Goal: Communication & Community: Answer question/provide support

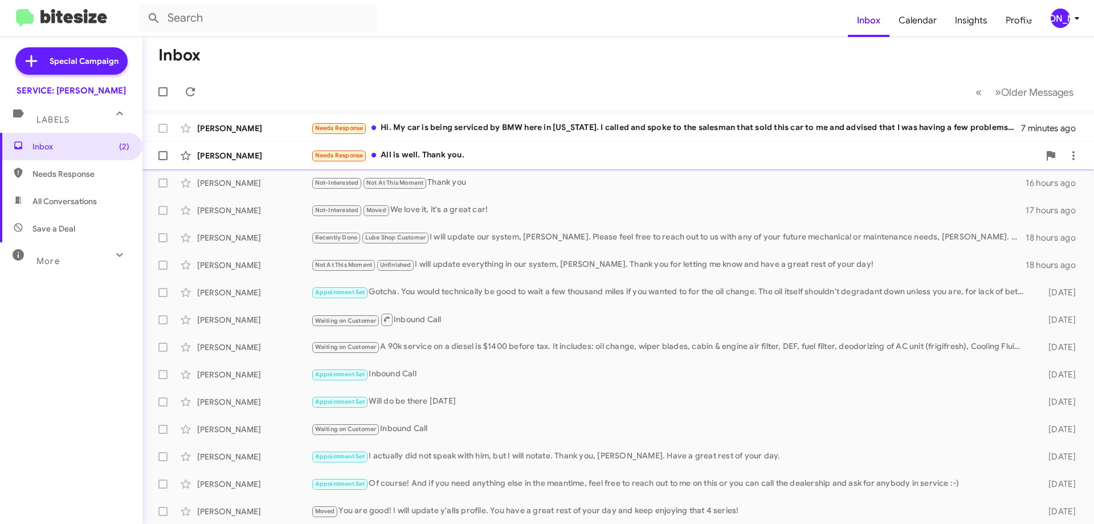
click at [520, 154] on div "Needs Response All is well. Thank you." at bounding box center [675, 155] width 728 height 13
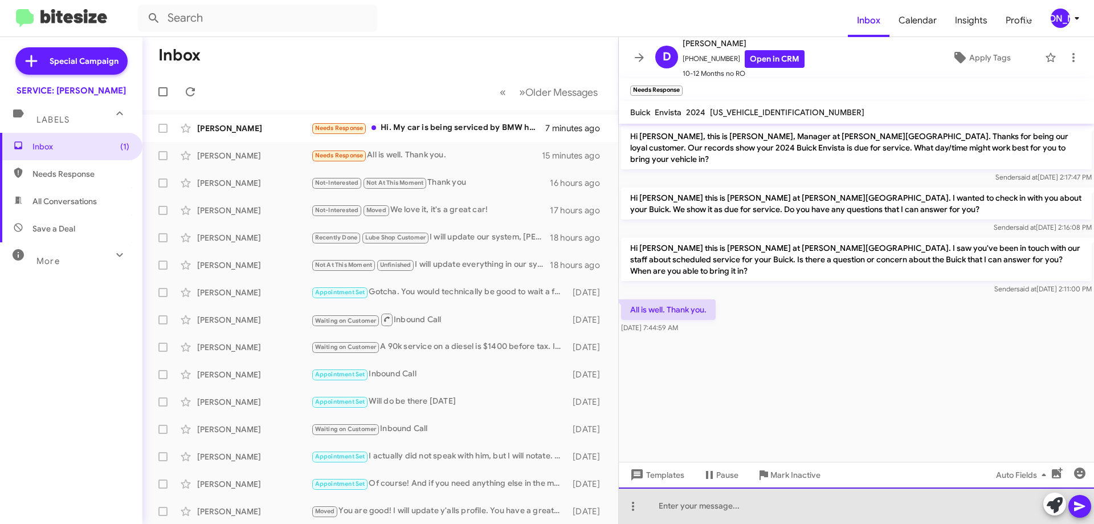
click at [770, 507] on div at bounding box center [856, 505] width 475 height 36
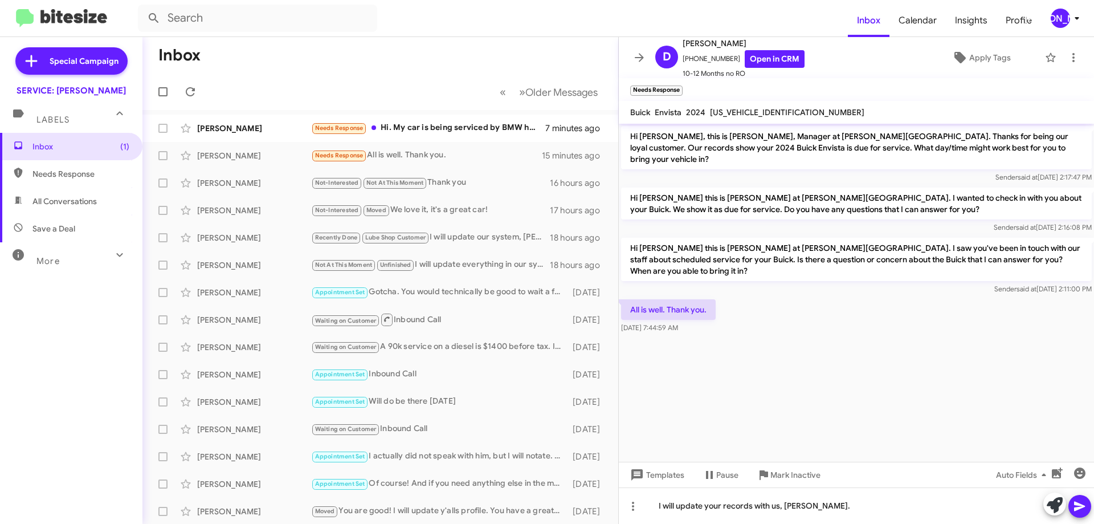
click at [735, 104] on mat-toolbar "Buick Envista 2024 [US_VEHICLE_IDENTIFICATION_NUMBER]" at bounding box center [856, 112] width 475 height 23
copy span "[US_VEHICLE_IDENTIFICATION_NUMBER]"
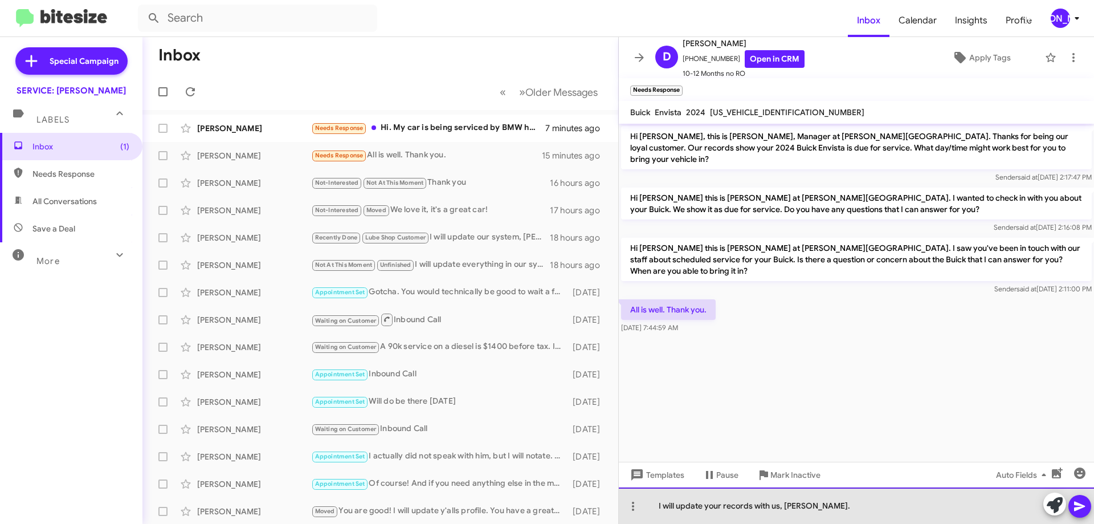
click at [906, 501] on div "I will update your records with us, [PERSON_NAME]." at bounding box center [856, 505] width 475 height 36
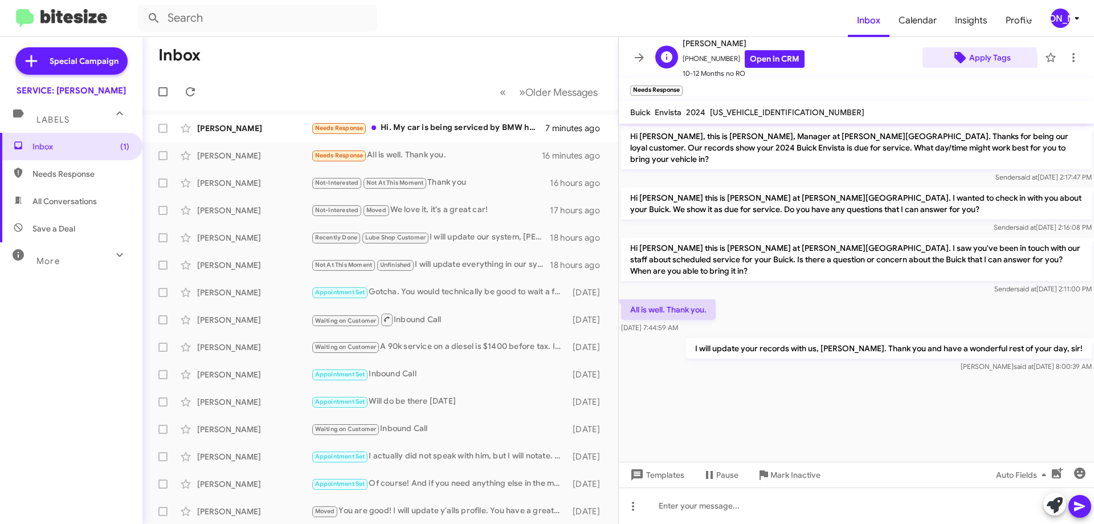
click at [969, 61] on span "Apply Tags" at bounding box center [990, 57] width 42 height 21
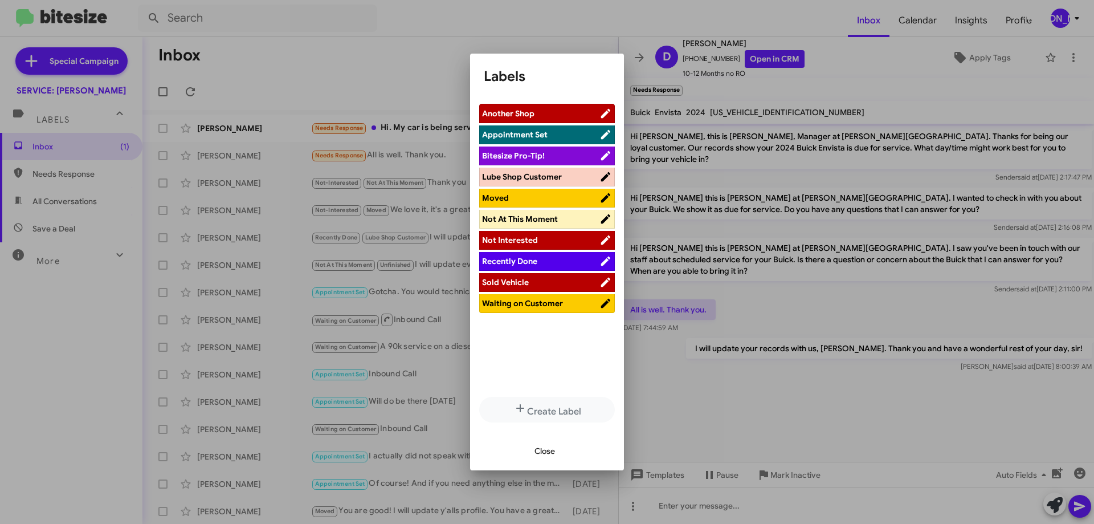
click at [550, 221] on span "Not At This Moment" at bounding box center [520, 219] width 76 height 10
click at [545, 447] on span "Close" at bounding box center [545, 451] width 21 height 21
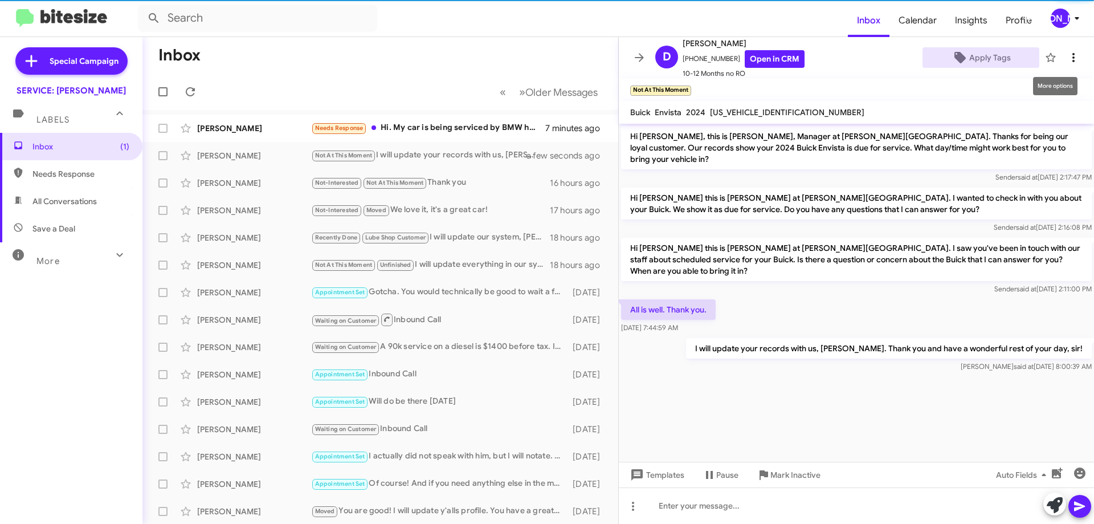
click at [1062, 57] on span at bounding box center [1073, 58] width 23 height 14
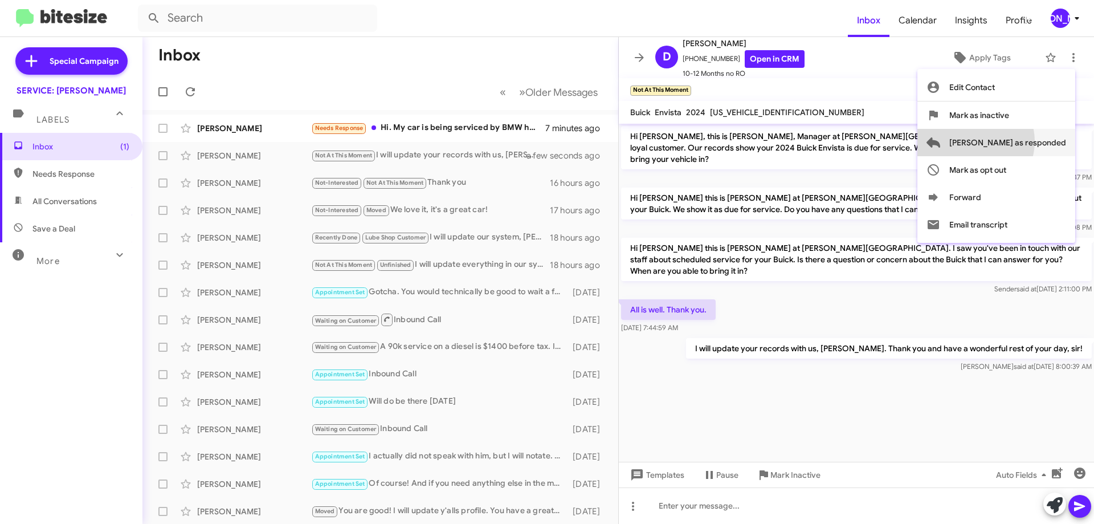
click at [1021, 141] on span "[PERSON_NAME] as responded" at bounding box center [1007, 142] width 117 height 27
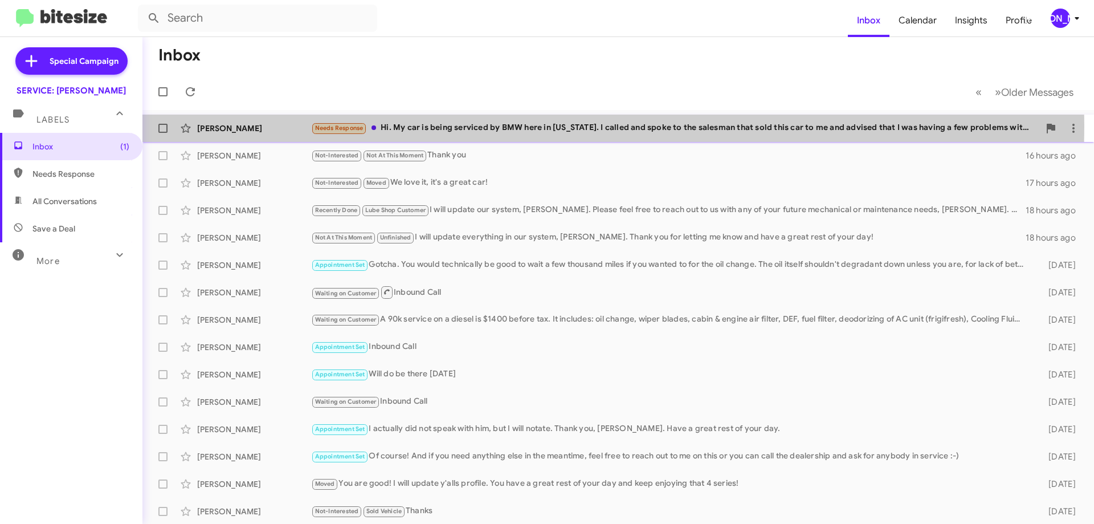
click at [438, 126] on div "Needs Response Hi. My car is being serviced by BMW here in [US_STATE]. I called…" at bounding box center [675, 127] width 728 height 13
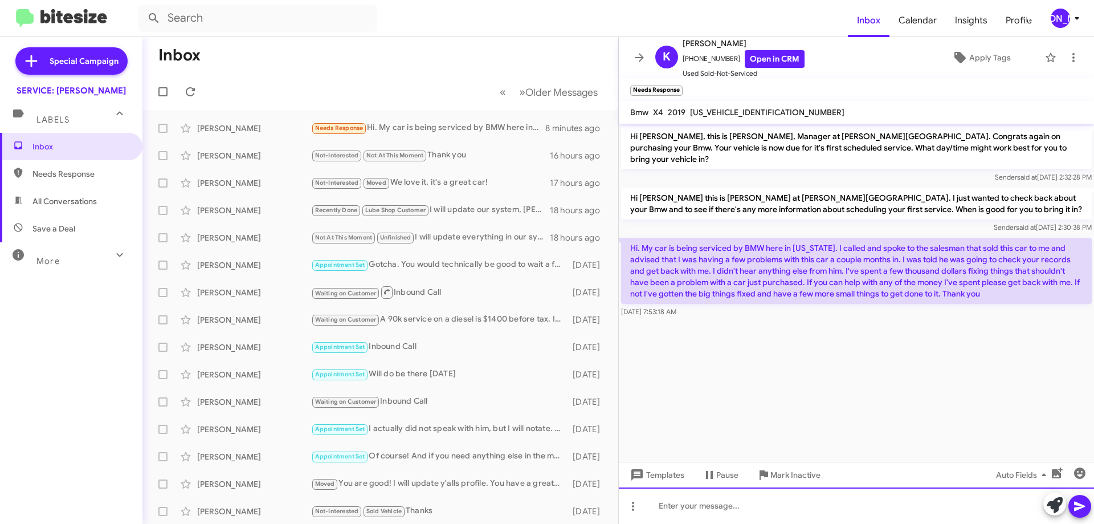
click at [671, 505] on div at bounding box center [856, 505] width 475 height 36
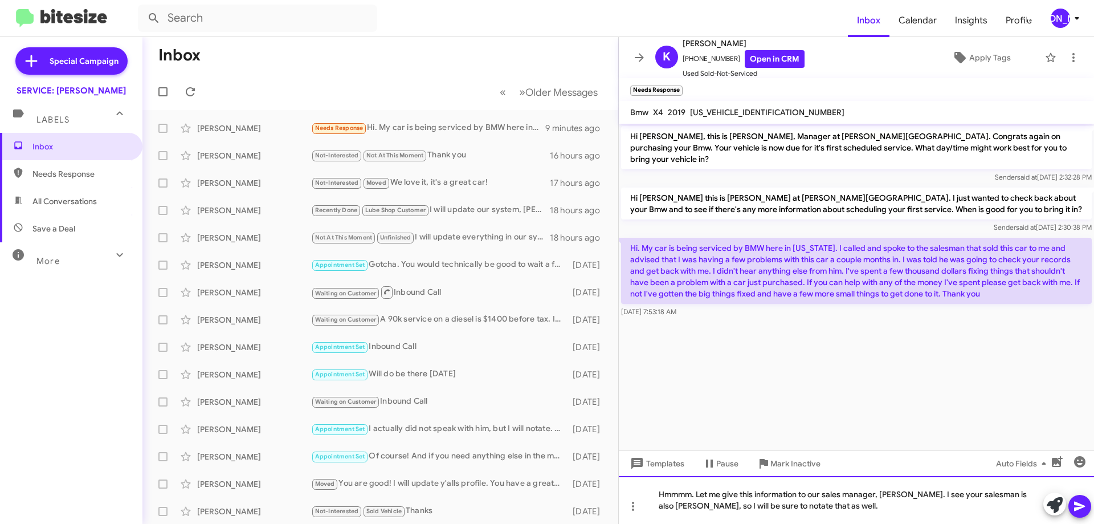
click at [852, 507] on div "Hmmmm. Let me give this information to our sales manager, [PERSON_NAME]. I see …" at bounding box center [856, 500] width 475 height 48
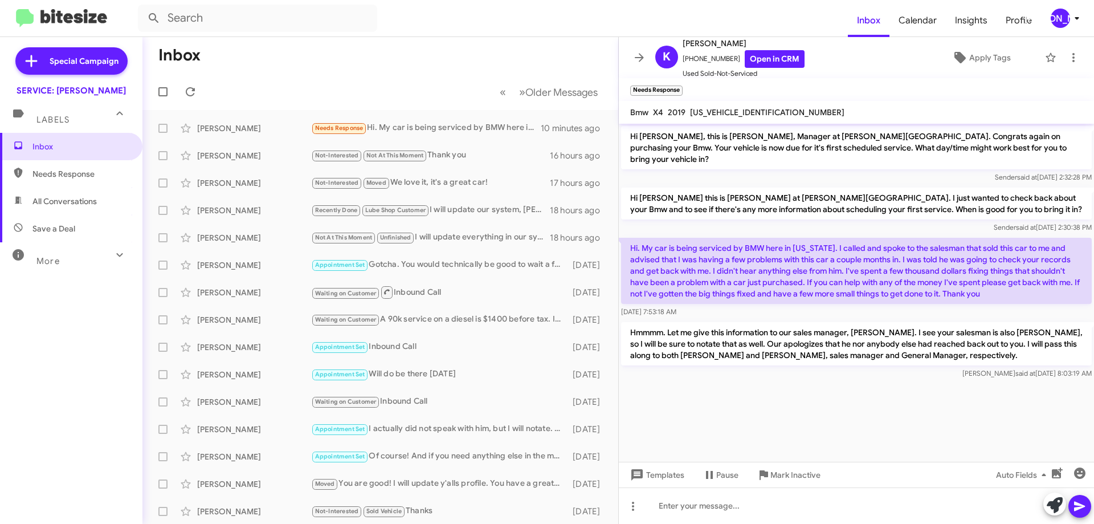
drag, startPoint x: 627, startPoint y: 238, endPoint x: 1082, endPoint y: 285, distance: 457.2
click at [1082, 285] on p "Hi. My car is being serviced by BMW here in [US_STATE]. I called and spoke to t…" at bounding box center [856, 271] width 471 height 66
click at [729, 419] on cdk-virtual-scroll-viewport "Hi [PERSON_NAME], this is [PERSON_NAME], Manager at [PERSON_NAME][GEOGRAPHIC_DA…" at bounding box center [856, 293] width 475 height 338
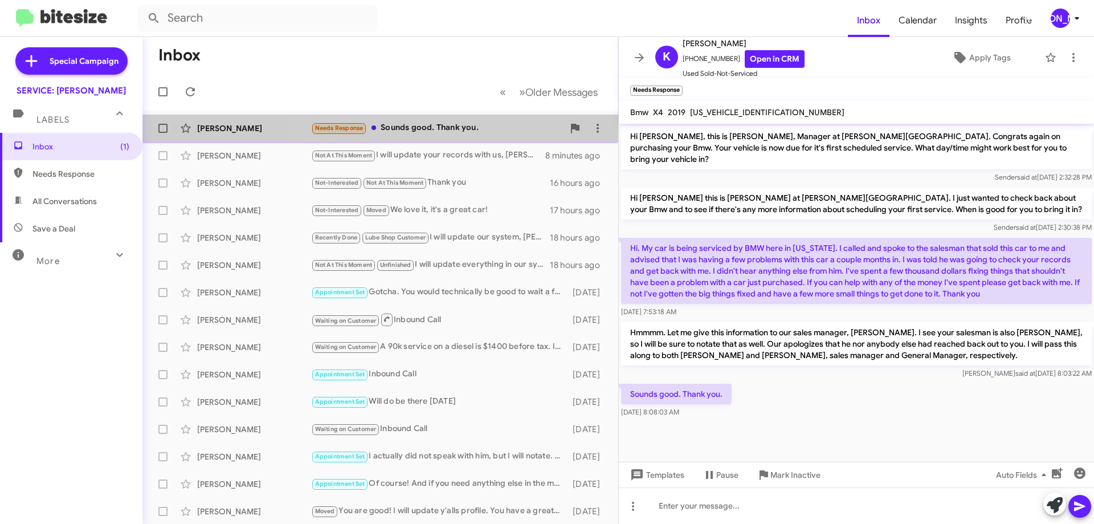
click at [420, 136] on div "[PERSON_NAME] Needs Response Sounds good. Thank you. a few seconds ago" at bounding box center [381, 128] width 458 height 23
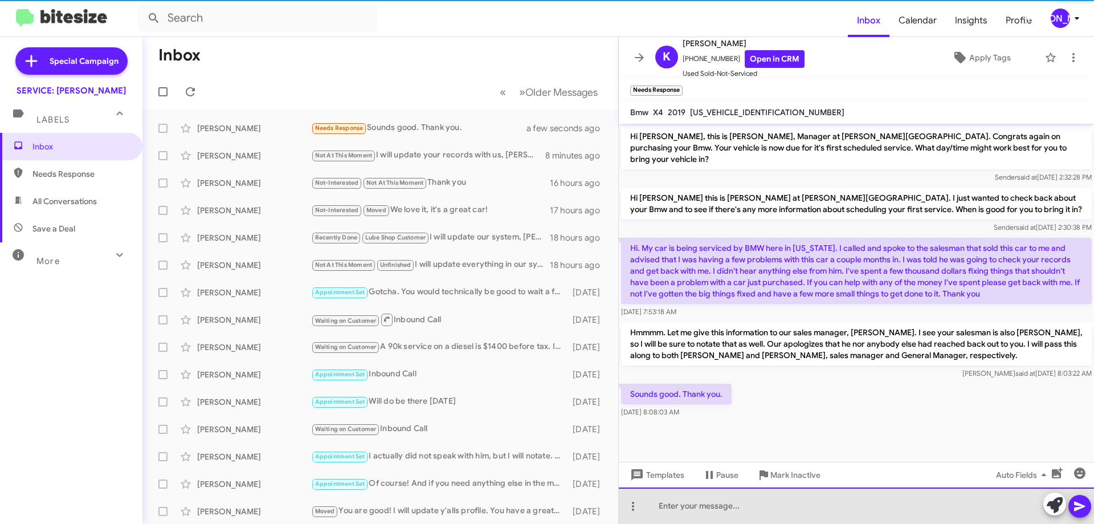
click at [782, 516] on div at bounding box center [856, 505] width 475 height 36
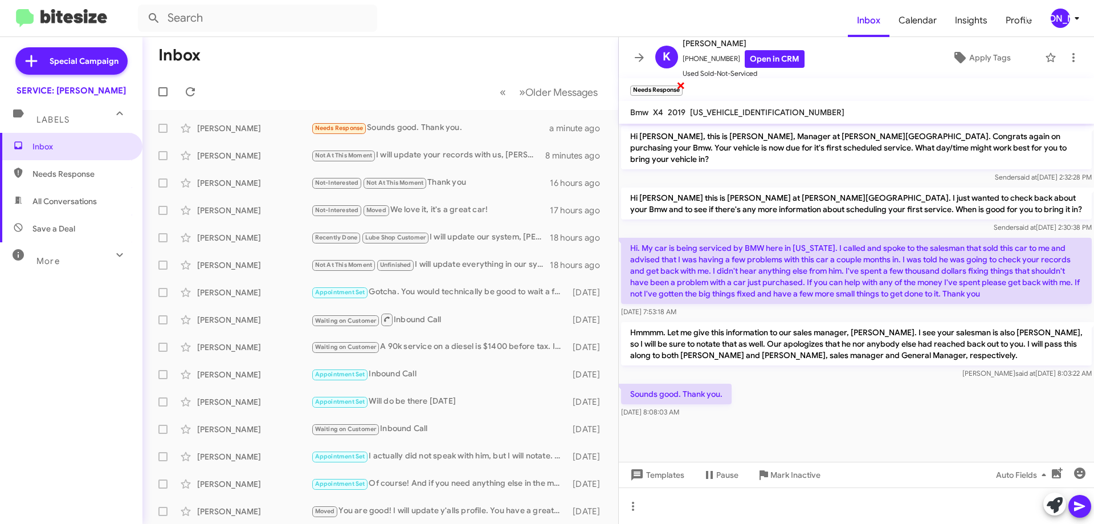
click at [678, 87] on span "×" at bounding box center [680, 85] width 9 height 14
click at [971, 55] on span "Apply Tags" at bounding box center [990, 57] width 42 height 21
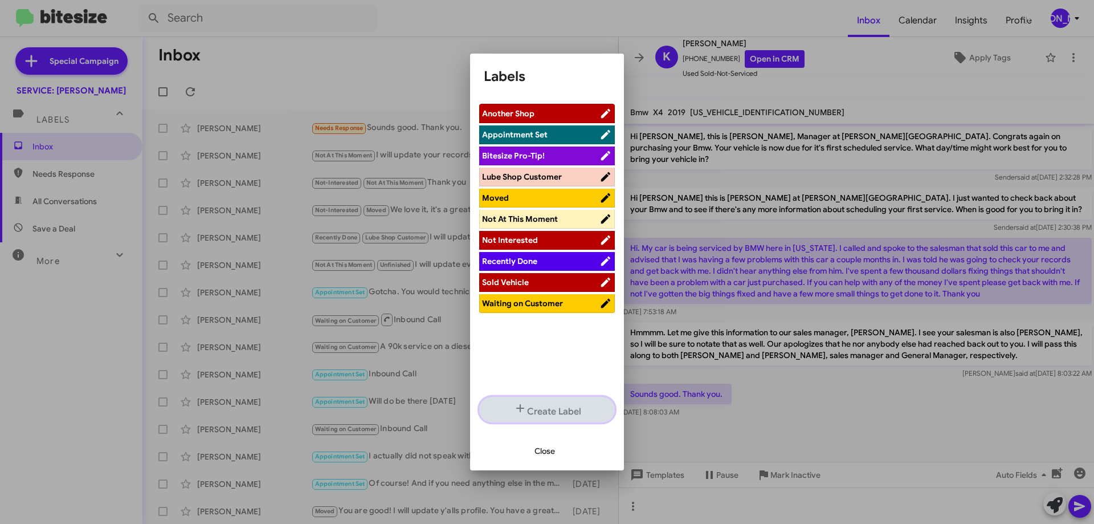
click at [545, 407] on button "Create Label" at bounding box center [547, 410] width 136 height 26
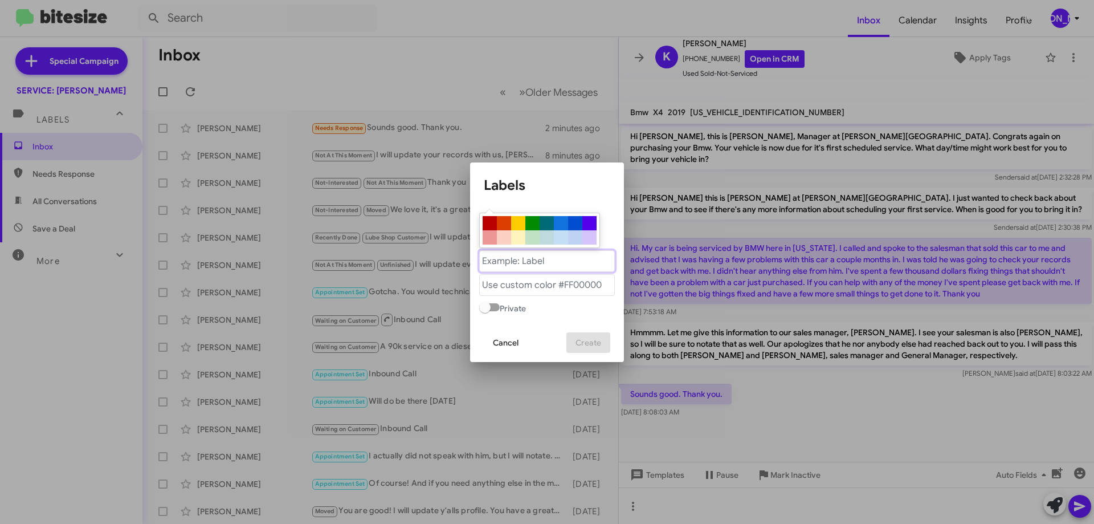
click at [538, 270] on "text" at bounding box center [547, 261] width 136 height 22
type "Other"
click at [521, 222] on div at bounding box center [518, 223] width 14 height 14
type "#fccb00"
click at [570, 337] on button "Create" at bounding box center [588, 342] width 44 height 21
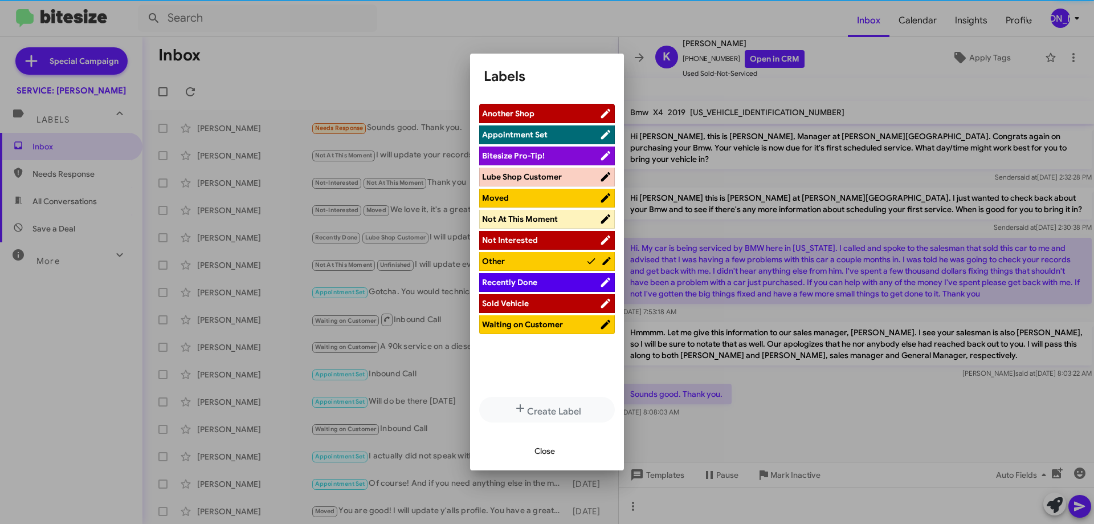
click at [524, 257] on span "Other" at bounding box center [534, 260] width 104 height 11
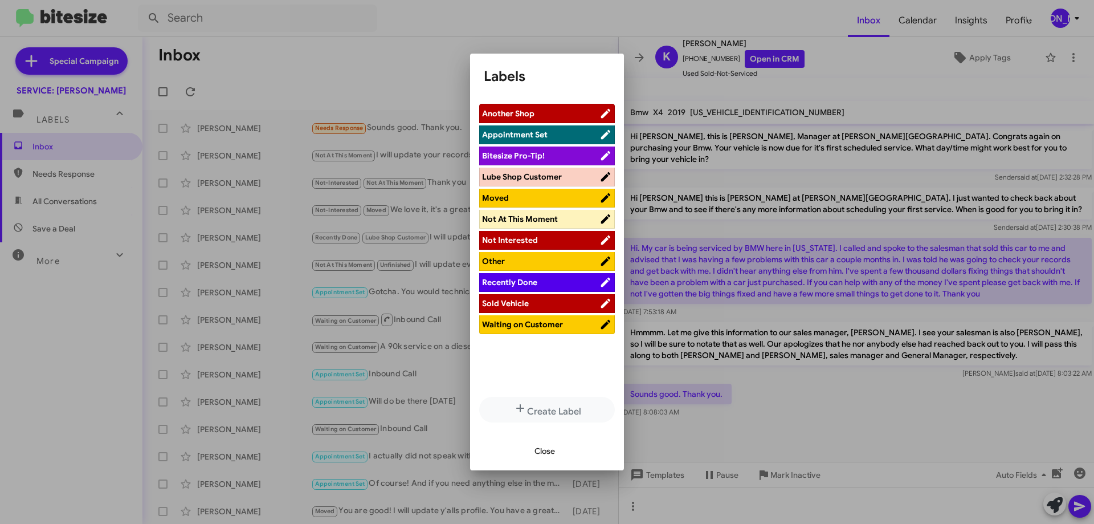
click at [524, 260] on span "Other" at bounding box center [540, 260] width 117 height 11
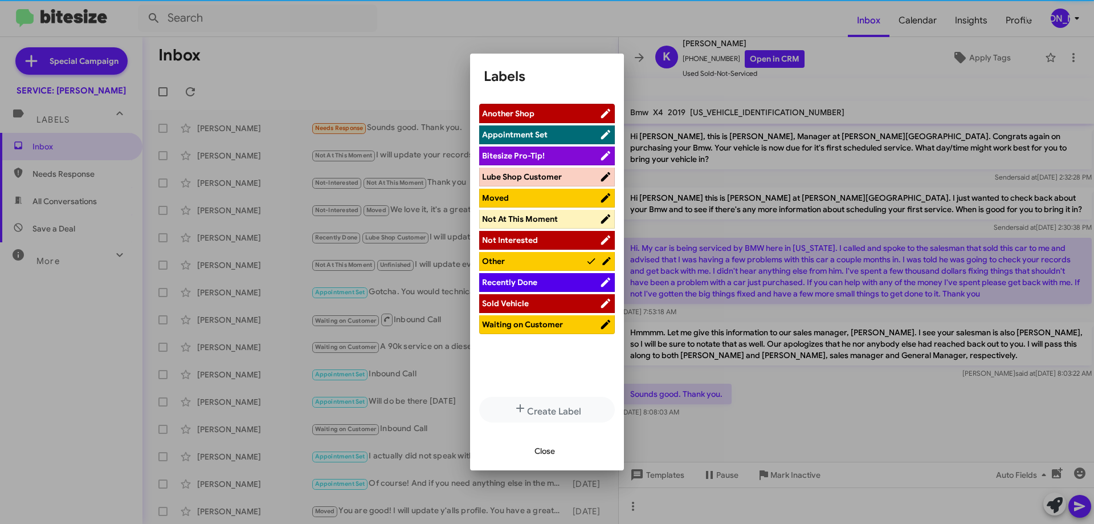
click at [546, 447] on span "Close" at bounding box center [545, 451] width 21 height 21
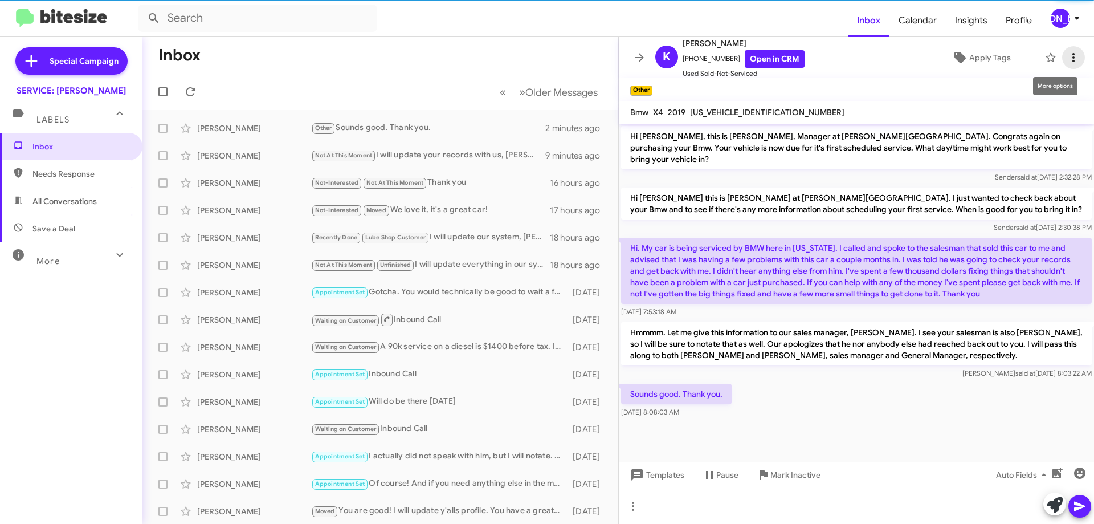
click at [1073, 61] on icon at bounding box center [1074, 57] width 2 height 9
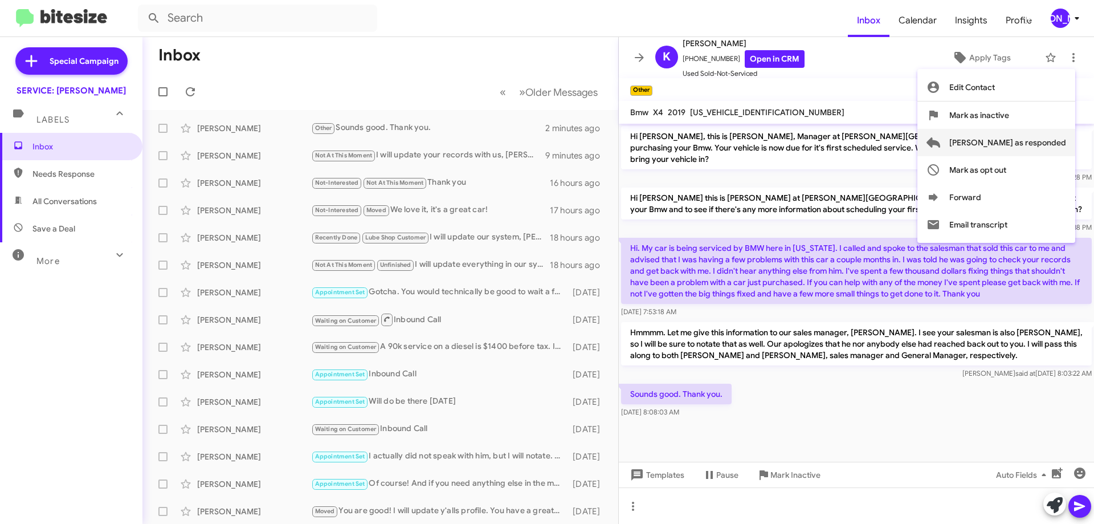
click at [1022, 139] on span "[PERSON_NAME] as responded" at bounding box center [1007, 142] width 117 height 27
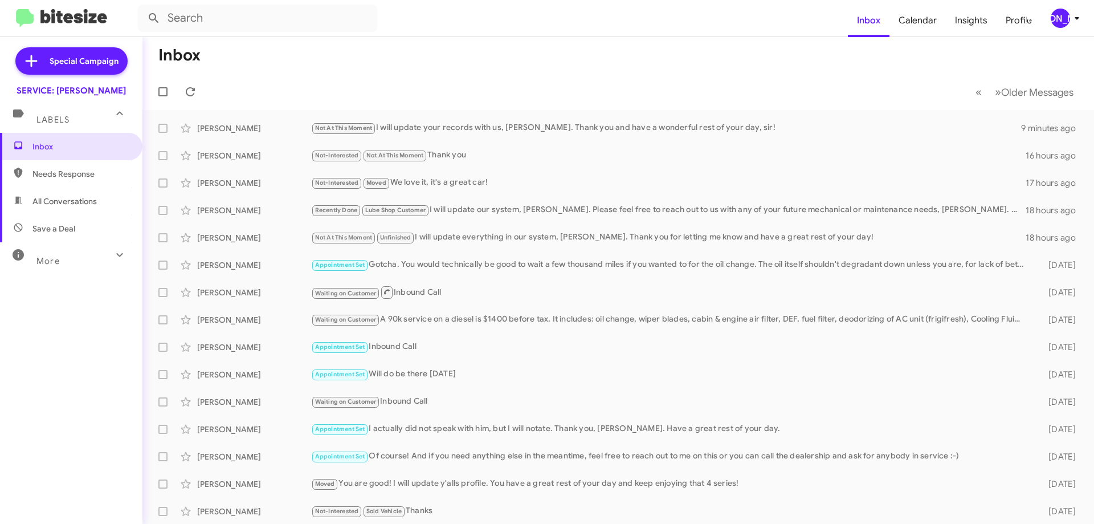
click at [28, 203] on span "All Conversations" at bounding box center [71, 201] width 142 height 27
type input "in:all-conversations"
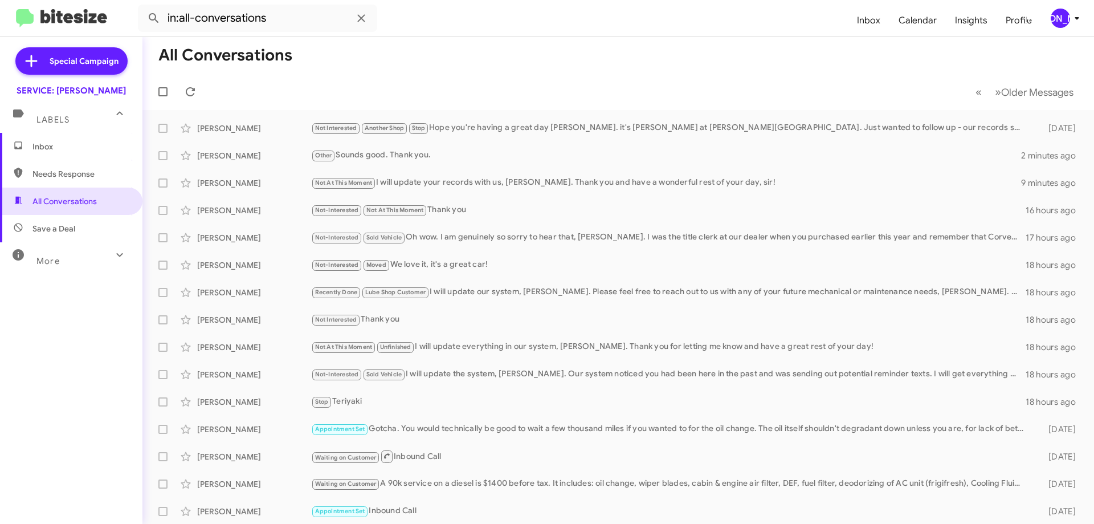
click at [202, 100] on mat-toolbar-row "« Previous » Next Older Messages" at bounding box center [618, 92] width 952 height 36
click at [201, 93] on span at bounding box center [190, 92] width 23 height 14
click at [197, 86] on icon at bounding box center [191, 92] width 14 height 14
click at [192, 93] on icon at bounding box center [191, 92] width 14 height 14
